Goal: Task Accomplishment & Management: Manage account settings

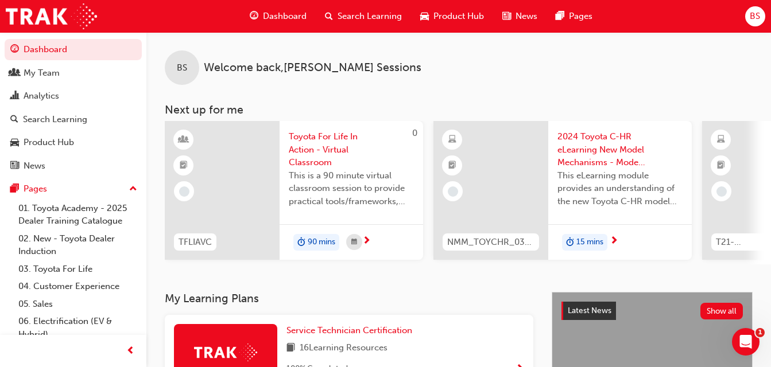
click at [757, 5] on div "Dashboard Search Learning Product Hub News Pages BS" at bounding box center [385, 16] width 771 height 33
click at [757, 15] on span "BS" at bounding box center [755, 16] width 10 height 13
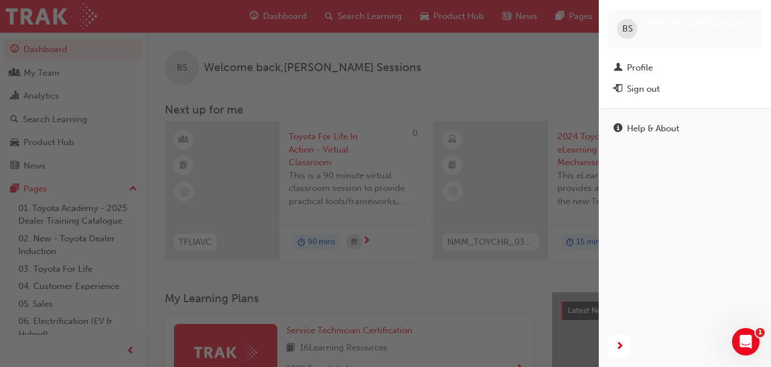
click at [660, 94] on div "Sign out" at bounding box center [643, 89] width 33 height 13
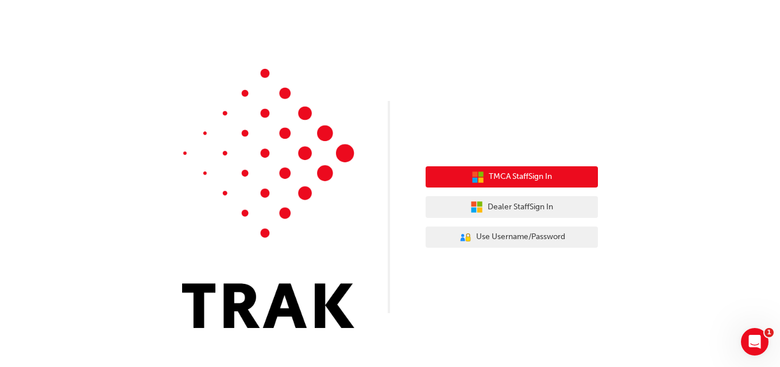
click at [509, 179] on span "TMCA Staff Sign In" at bounding box center [520, 177] width 63 height 13
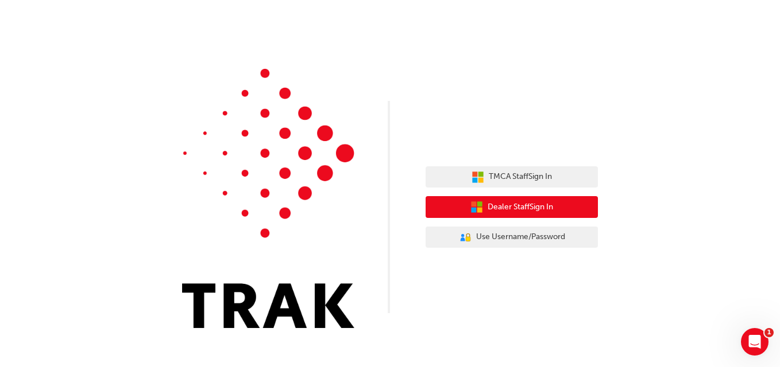
click at [513, 216] on button "Dealer Staff Sign In" at bounding box center [511, 207] width 172 height 22
